Goal: Task Accomplishment & Management: Manage account settings

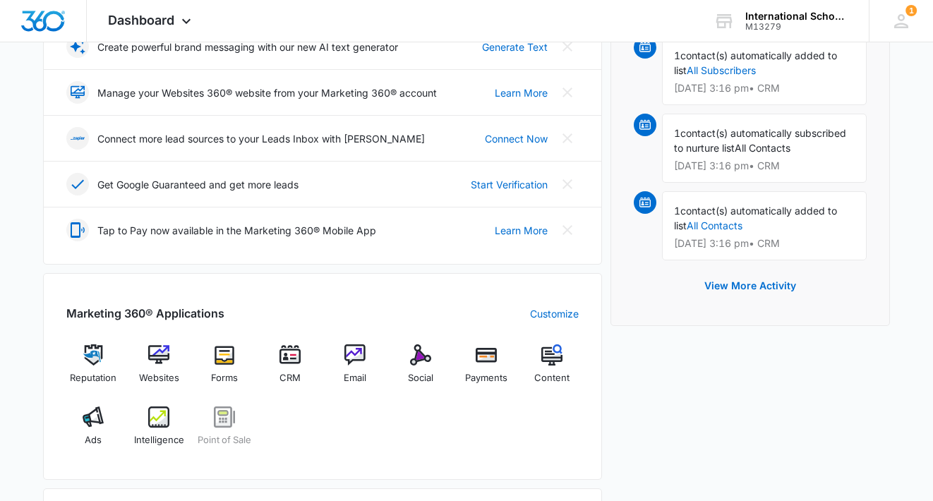
scroll to position [318, 0]
click at [291, 356] on img at bounding box center [289, 354] width 21 height 21
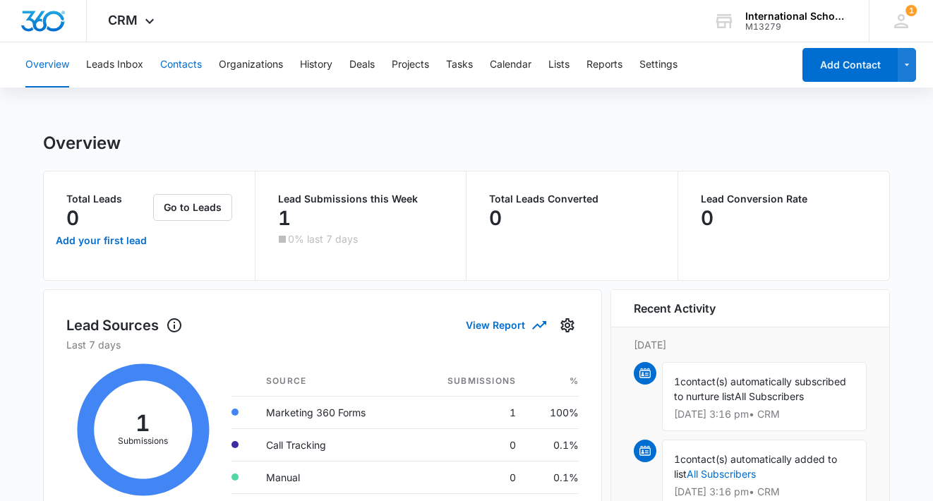
click at [164, 60] on button "Contacts" at bounding box center [181, 64] width 42 height 45
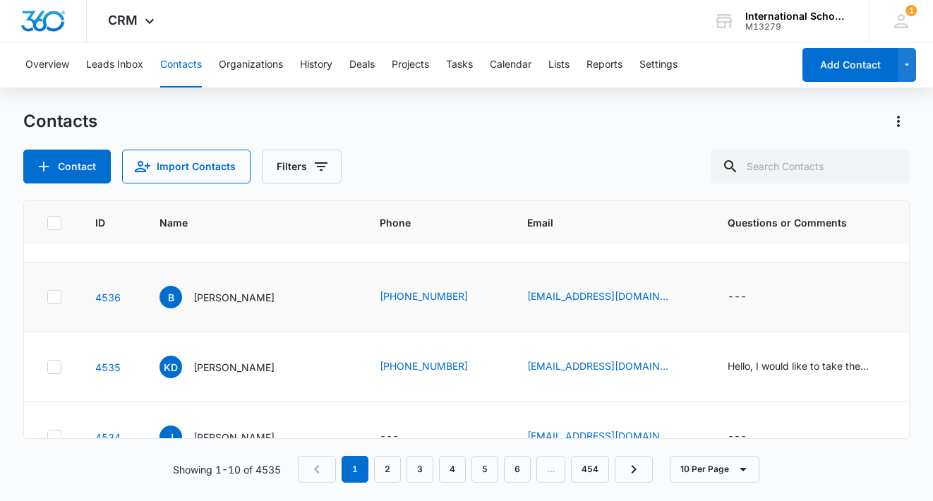
scroll to position [126, 0]
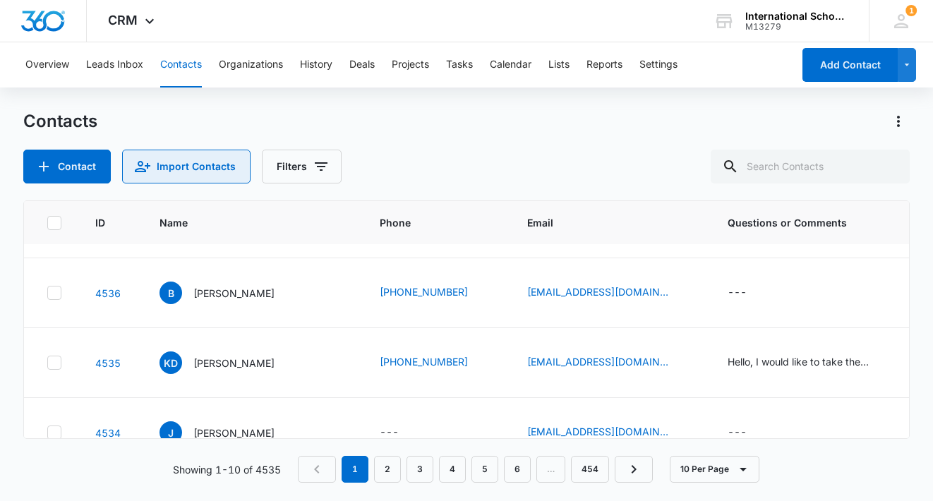
click at [193, 171] on button "Import Contacts" at bounding box center [186, 167] width 128 height 34
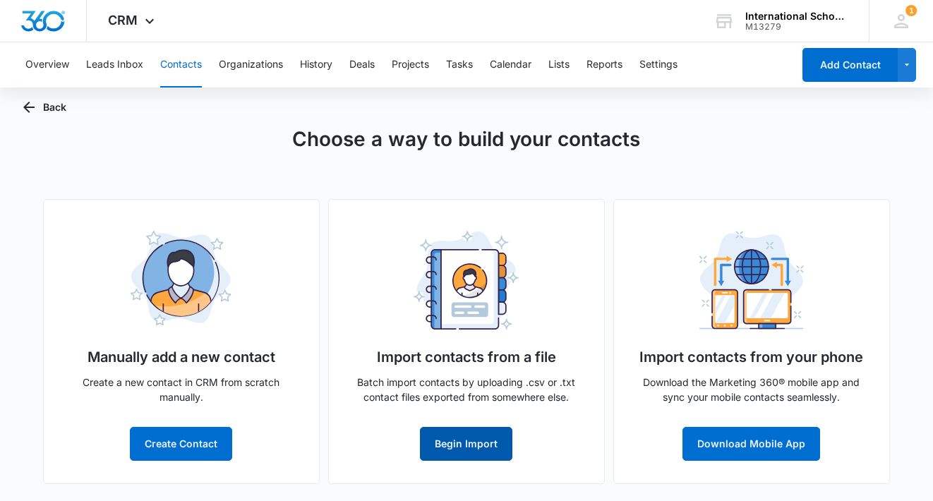
scroll to position [20, 0]
click at [471, 436] on button "Begin Import" at bounding box center [466, 444] width 92 height 34
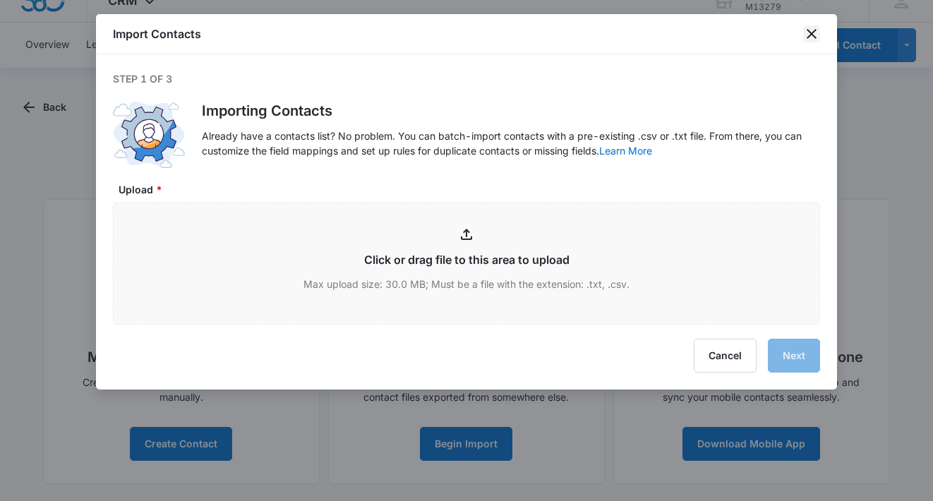
click at [812, 28] on icon "close" at bounding box center [811, 33] width 17 height 17
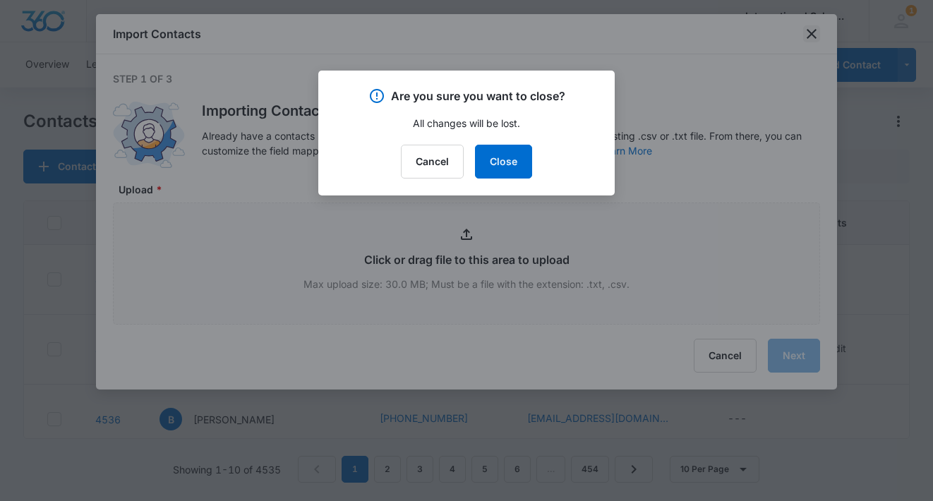
scroll to position [0, 0]
click at [437, 159] on button "Cancel" at bounding box center [432, 162] width 63 height 34
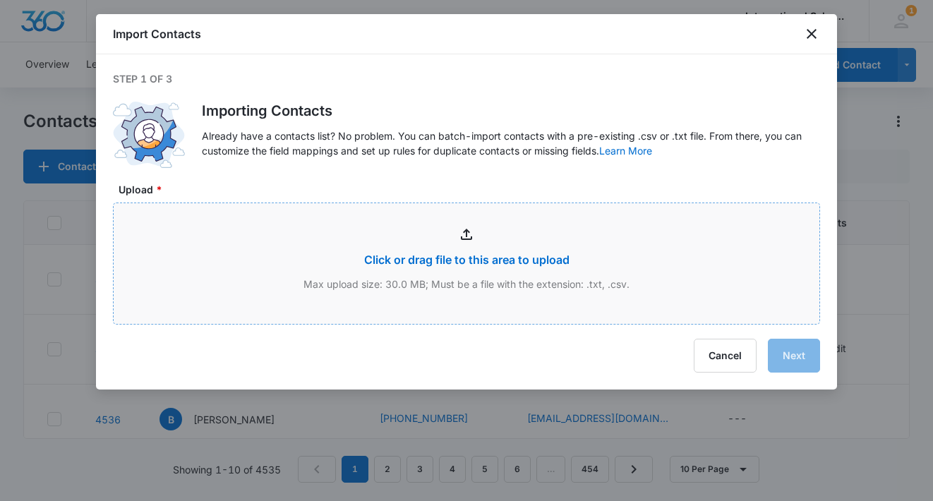
click at [526, 286] on input "Upload *" at bounding box center [467, 263] width 706 height 121
click at [808, 35] on icon "close" at bounding box center [811, 33] width 17 height 17
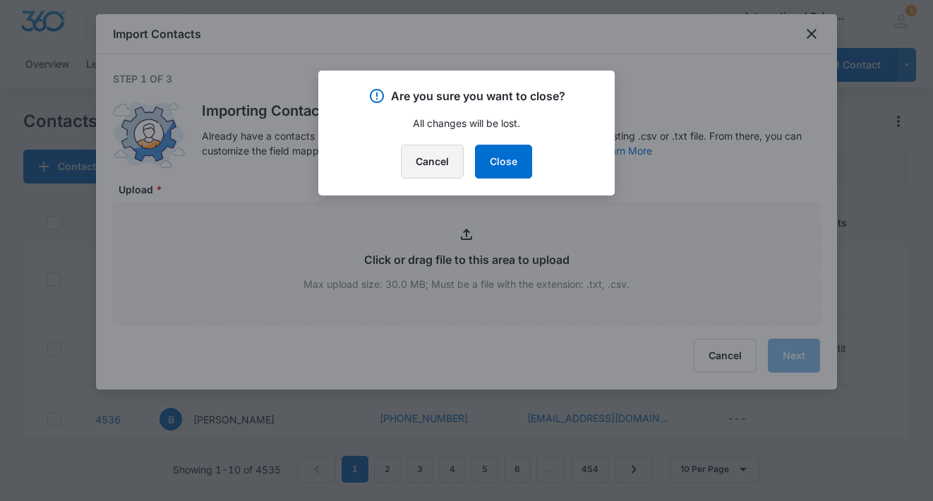
click at [447, 162] on button "Cancel" at bounding box center [432, 162] width 63 height 34
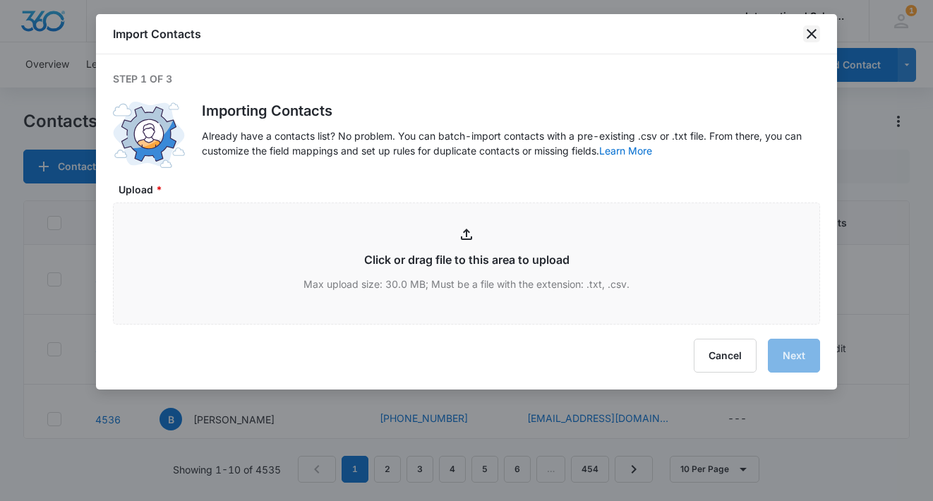
click at [809, 35] on icon "close" at bounding box center [811, 33] width 17 height 17
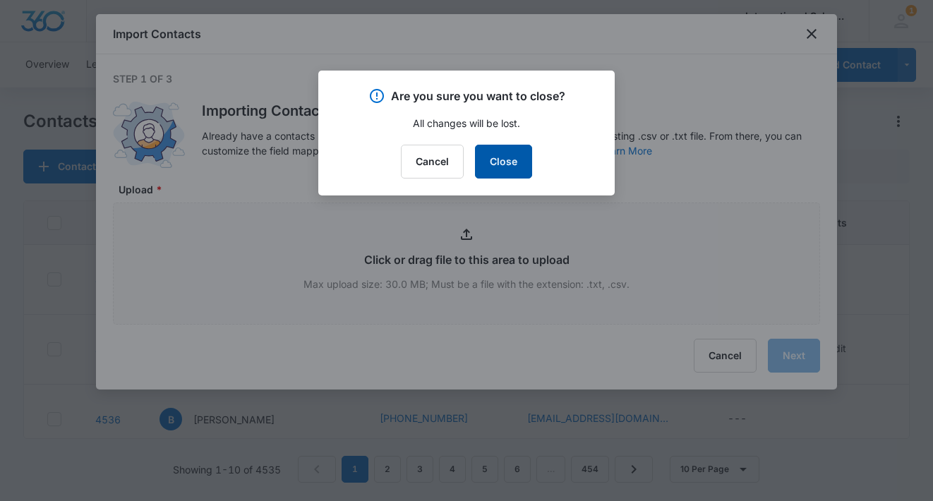
click at [497, 174] on button "Close" at bounding box center [503, 162] width 57 height 34
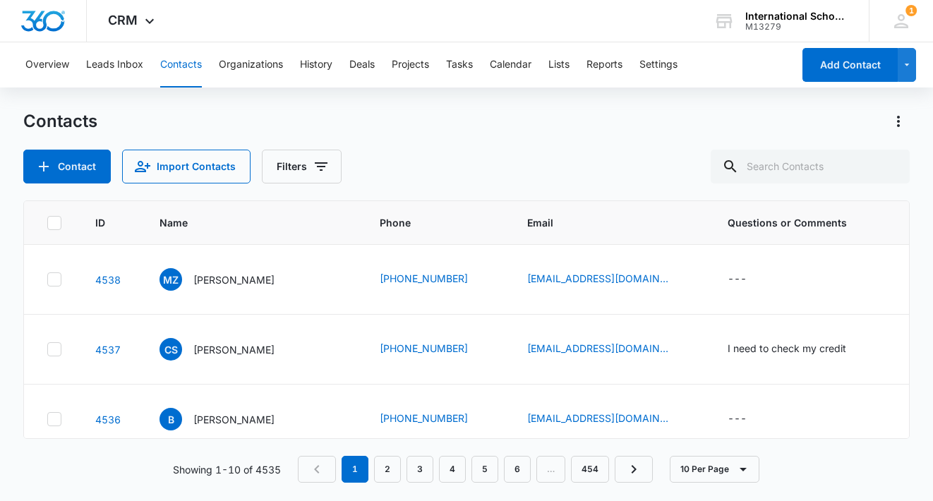
click at [54, 220] on icon at bounding box center [54, 223] width 13 height 13
click at [47, 222] on input "checkbox" at bounding box center [47, 222] width 1 height 1
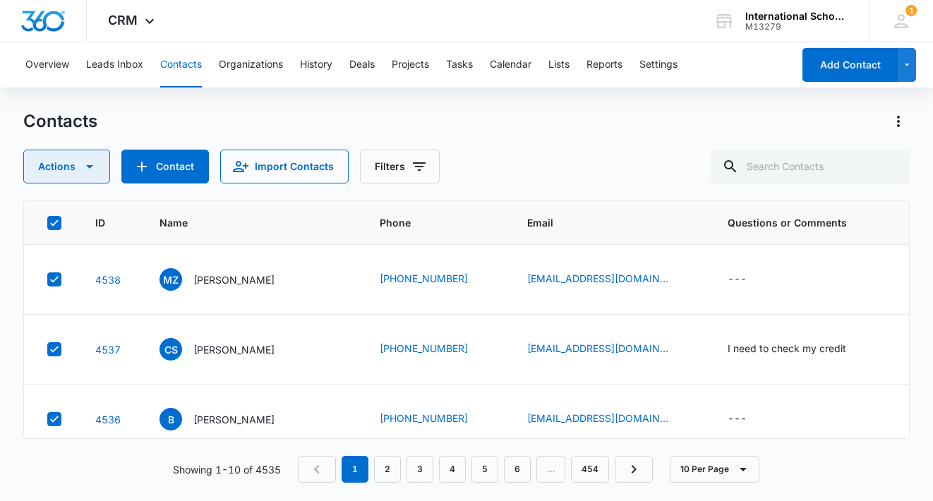
click at [89, 169] on icon "button" at bounding box center [89, 166] width 17 height 17
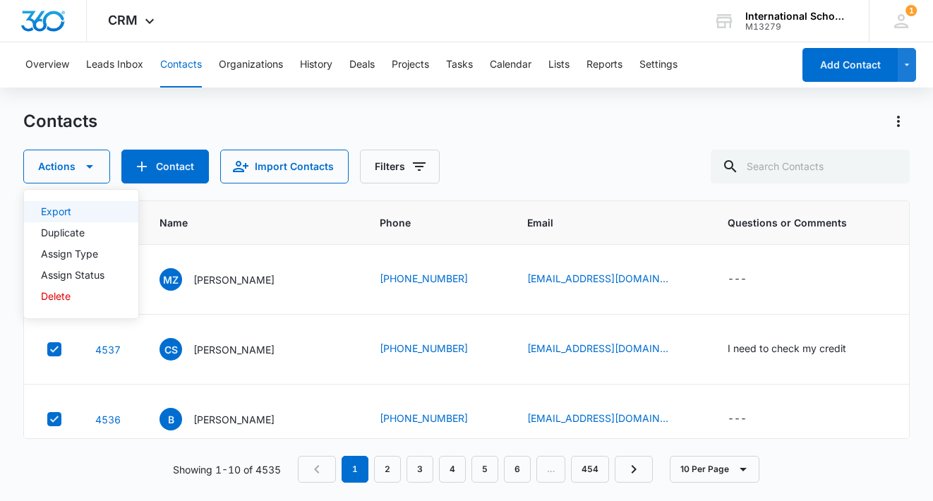
click at [77, 214] on div "Export" at bounding box center [72, 212] width 63 height 10
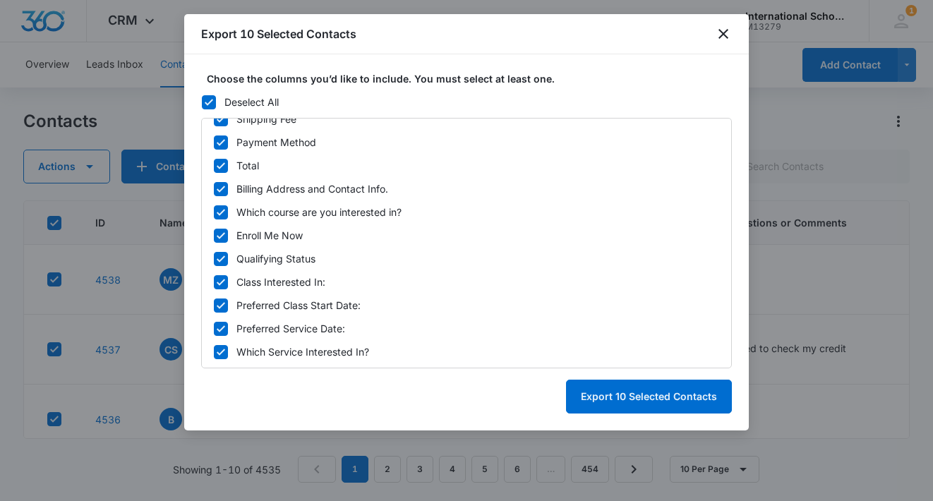
scroll to position [737, 0]
click at [721, 35] on icon "close" at bounding box center [723, 34] width 10 height 10
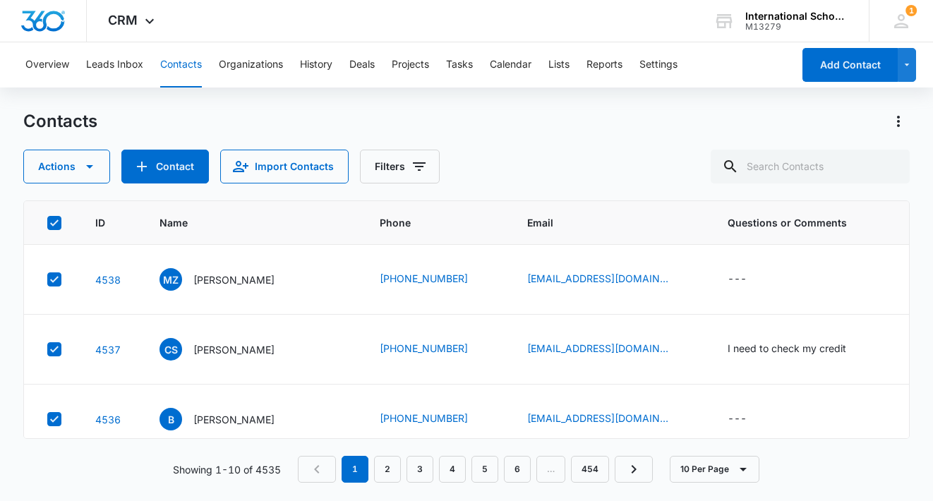
scroll to position [0, 0]
click at [391, 156] on button "Filters" at bounding box center [400, 167] width 80 height 34
click at [900, 114] on icon "Actions" at bounding box center [898, 121] width 17 height 17
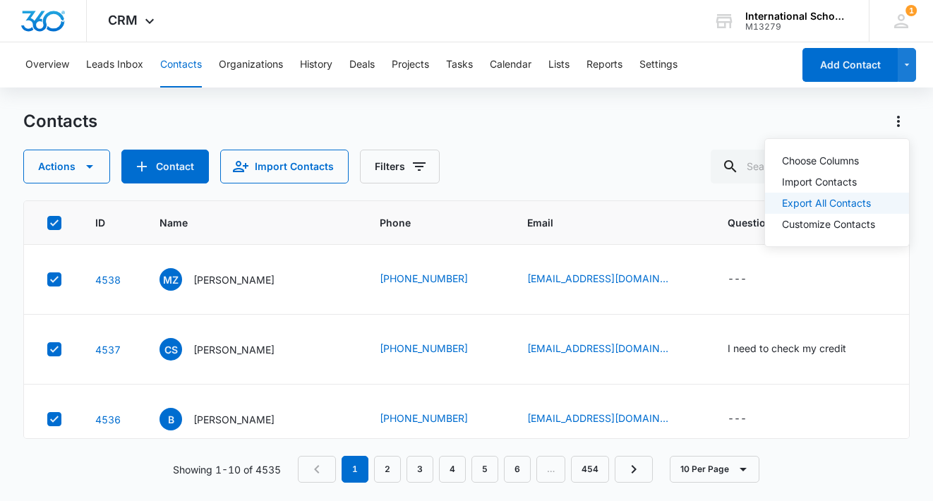
click at [862, 198] on div "Export All Contacts" at bounding box center [828, 203] width 93 height 10
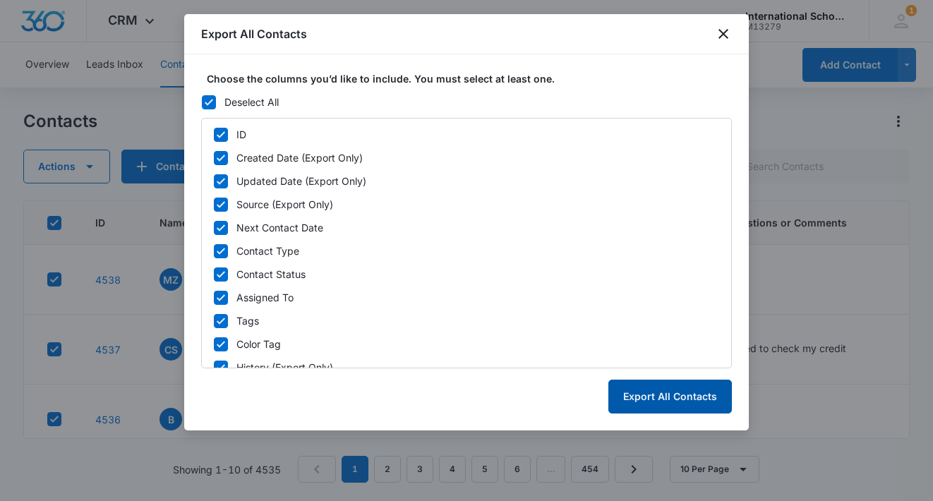
click at [659, 392] on button "Export All Contacts" at bounding box center [669, 397] width 123 height 34
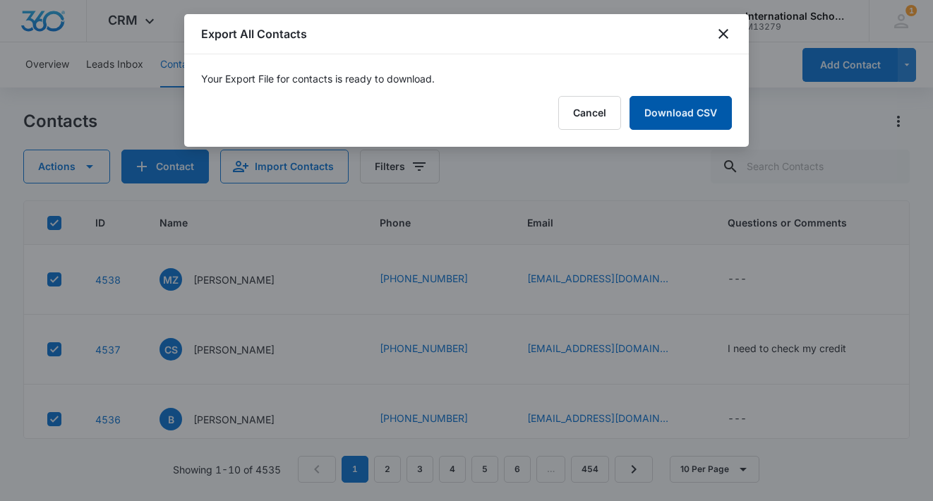
click at [680, 121] on link "Download CSV" at bounding box center [680, 113] width 102 height 34
click at [701, 114] on button "Finish" at bounding box center [701, 113] width 59 height 34
